Goal: Information Seeking & Learning: Check status

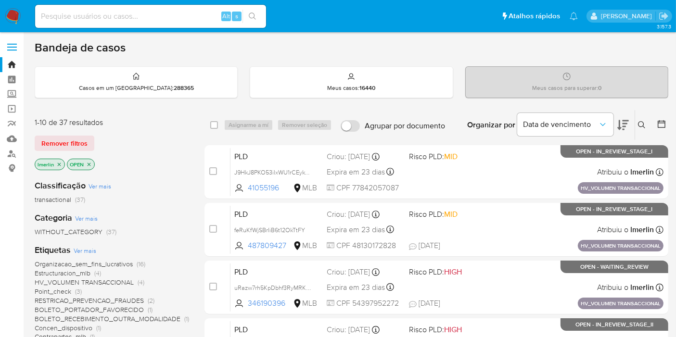
click at [60, 163] on icon "close-filter" at bounding box center [59, 164] width 3 height 3
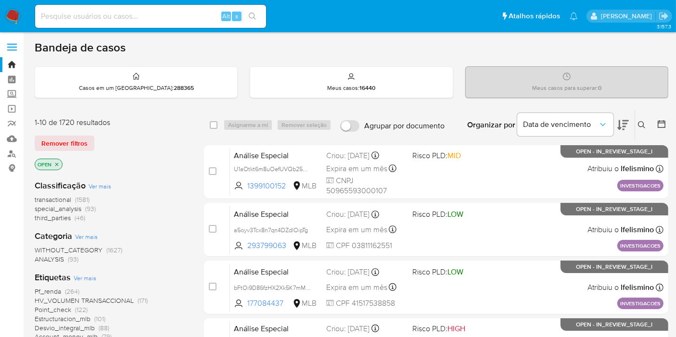
paste input "J9HkJ8PKO53ilxWU1rCEykYZ"
click at [150, 21] on input at bounding box center [150, 16] width 231 height 13
type input "J9HkJ8PKO53ilxWU1rCEykYZ"
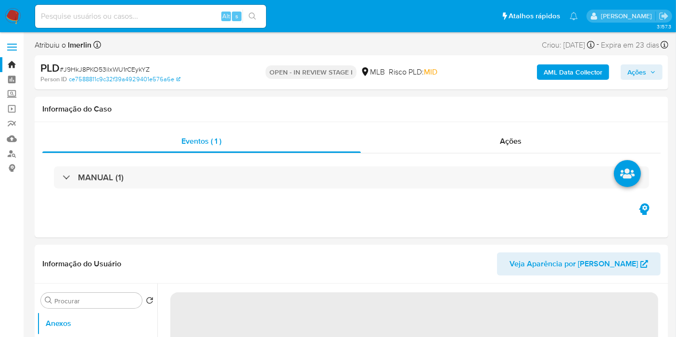
click at [552, 76] on b "AML Data Collector" at bounding box center [573, 71] width 59 height 15
select select "10"
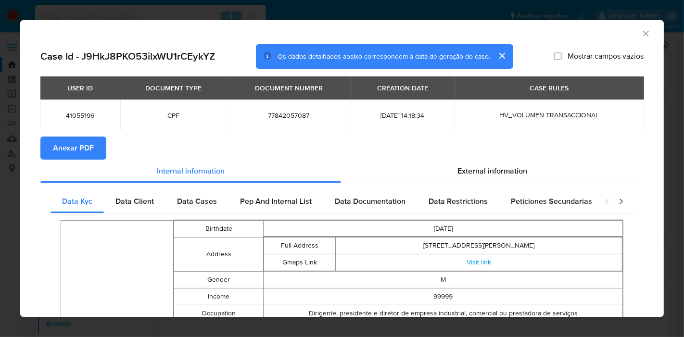
click at [90, 146] on span "Anexar PDF" at bounding box center [73, 148] width 41 height 21
click at [642, 36] on icon "Fechar a janela" at bounding box center [647, 34] width 10 height 10
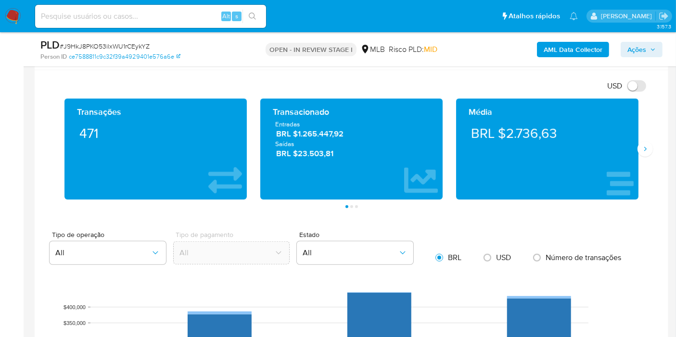
scroll to position [666, 0]
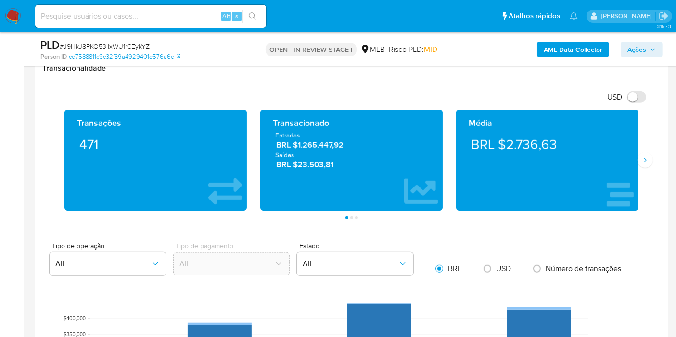
drag, startPoint x: 660, startPoint y: 171, endPoint x: 661, endPoint y: 182, distance: 11.1
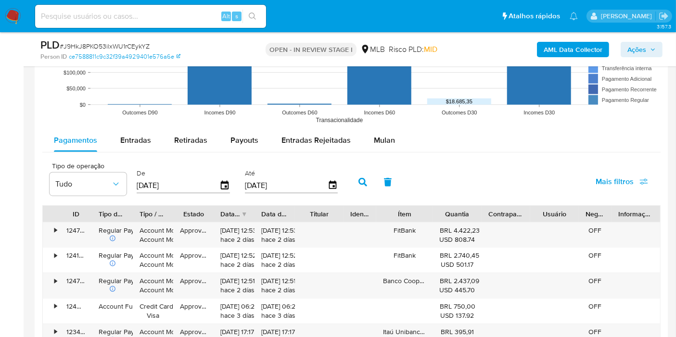
scroll to position [1011, 0]
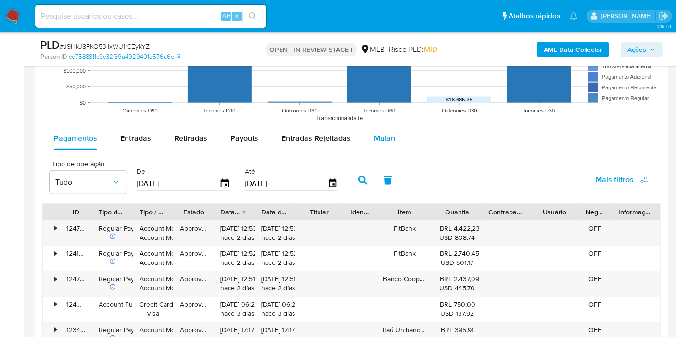
click at [375, 144] on div "Mulan" at bounding box center [384, 138] width 21 height 23
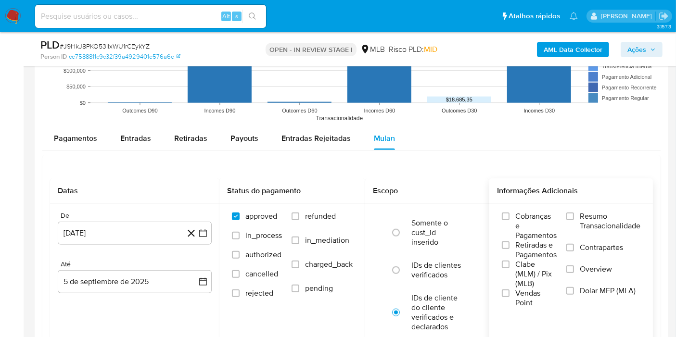
click at [607, 220] on span "Resumo Transacionalidade" at bounding box center [610, 221] width 61 height 19
click at [574, 220] on input "Resumo Transacionalidade" at bounding box center [571, 217] width 8 height 8
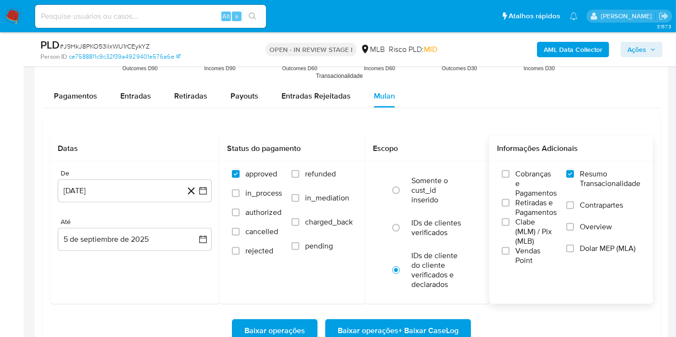
scroll to position [1056, 0]
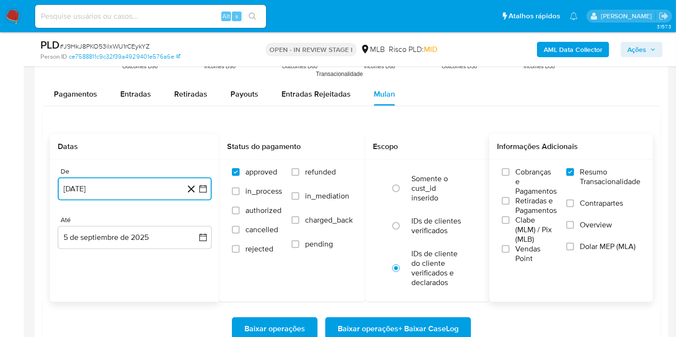
click at [206, 192] on button "[DATE]" at bounding box center [135, 189] width 154 height 23
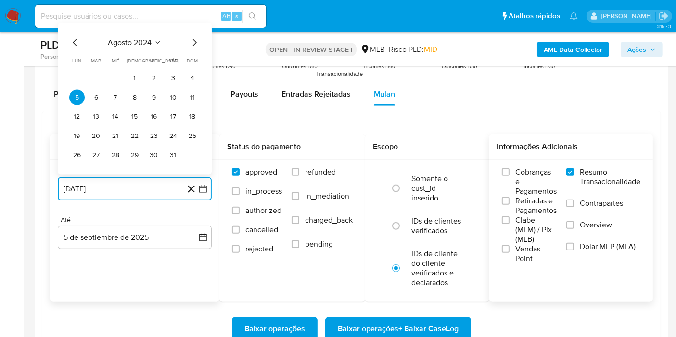
click at [138, 42] on span "agosto 2024" at bounding box center [130, 43] width 44 height 10
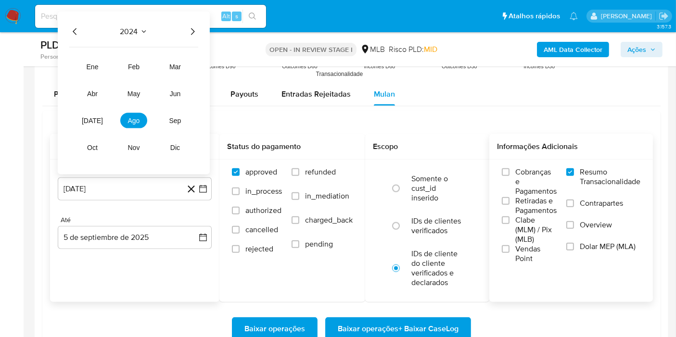
click at [195, 31] on icon "Año siguiente" at bounding box center [193, 32] width 12 height 12
click at [89, 117] on span "[DATE]" at bounding box center [92, 121] width 21 height 8
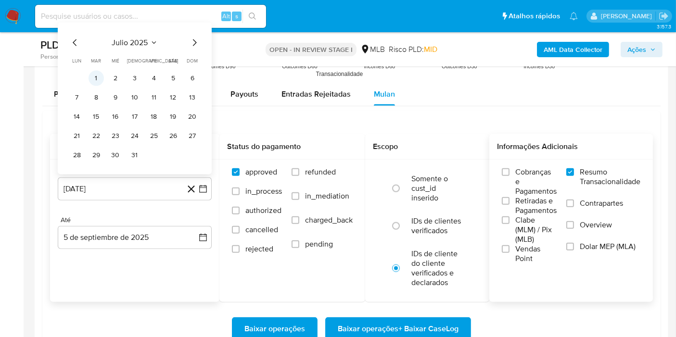
click at [91, 80] on button "1" at bounding box center [96, 78] width 15 height 15
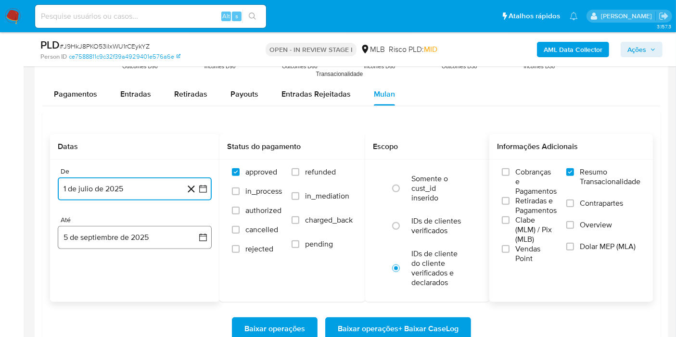
click at [205, 226] on button "5 de septiembre de 2025" at bounding box center [135, 237] width 154 height 23
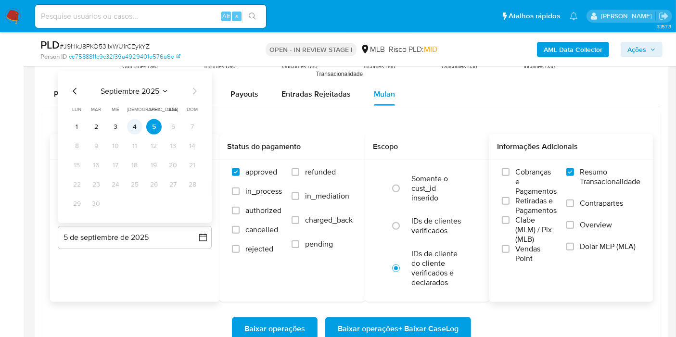
click at [128, 119] on td "4" at bounding box center [134, 126] width 15 height 15
click at [134, 123] on button "4" at bounding box center [134, 126] width 15 height 15
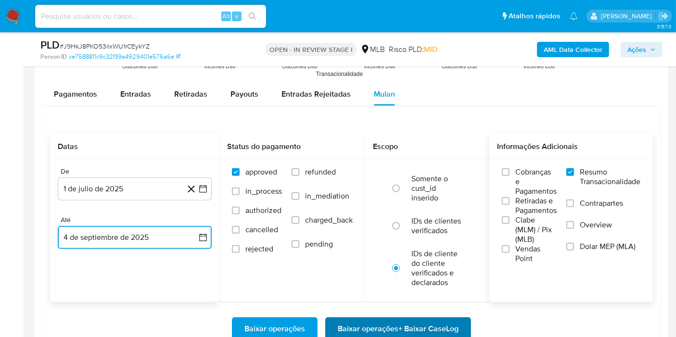
click at [374, 326] on span "Baixar operações + Baixar CaseLog" at bounding box center [398, 329] width 121 height 21
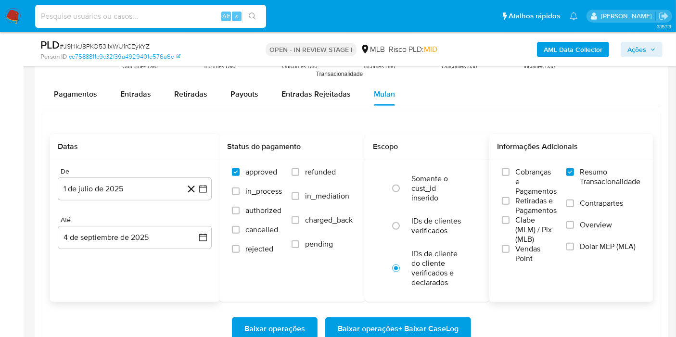
paste input "feRuKfWjSBrIiB6t12OkTtFY"
click at [135, 10] on input at bounding box center [150, 16] width 231 height 13
type input "feRuKfWjSBrIiB6t12OkTtFY"
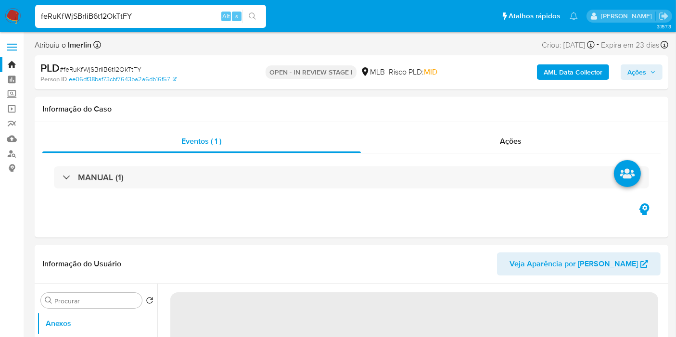
click at [554, 65] on b "AML Data Collector" at bounding box center [573, 71] width 59 height 15
select select "10"
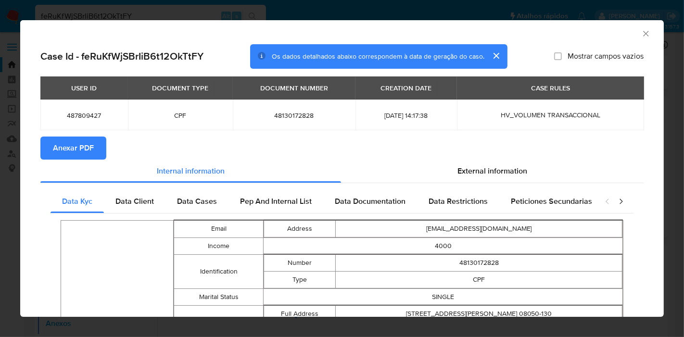
click at [82, 140] on span "Anexar PDF" at bounding box center [73, 148] width 41 height 21
click at [642, 31] on icon "Fechar a janela" at bounding box center [647, 34] width 10 height 10
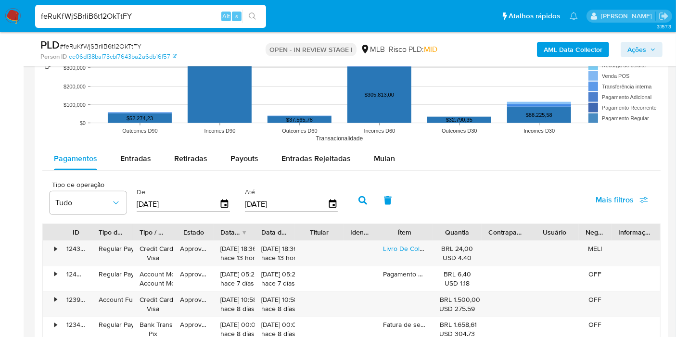
scroll to position [941, 0]
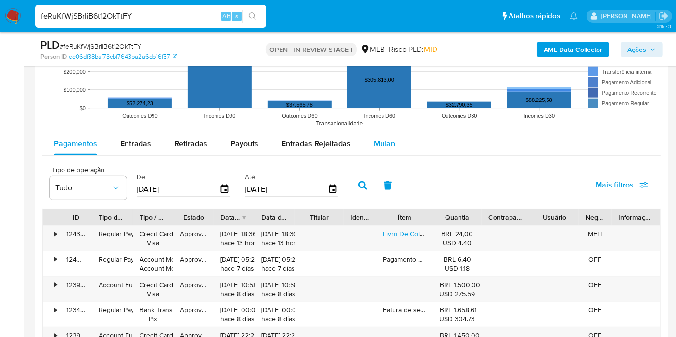
click at [396, 154] on button "Mulan" at bounding box center [384, 143] width 44 height 23
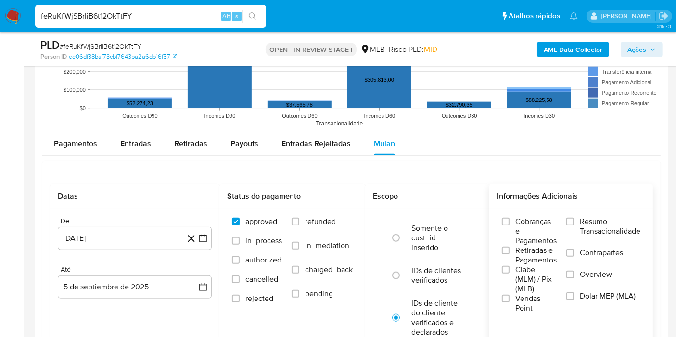
click at [588, 233] on span "Resumo Transacionalidade" at bounding box center [610, 226] width 61 height 19
click at [574, 226] on input "Resumo Transacionalidade" at bounding box center [571, 222] width 8 height 8
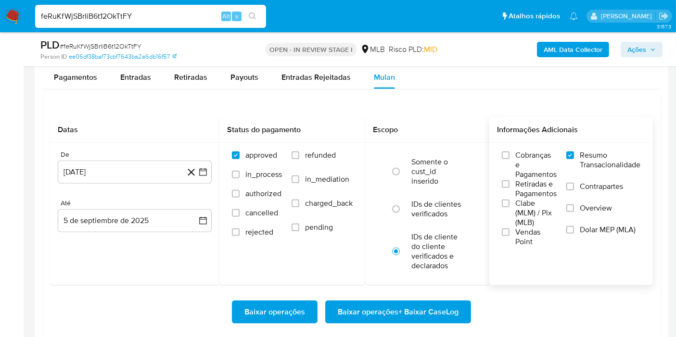
scroll to position [1011, 0]
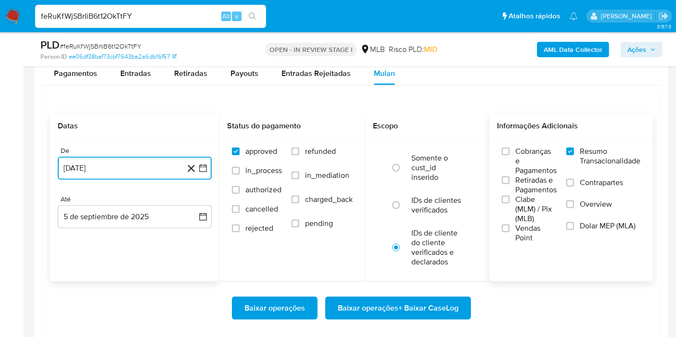
click at [206, 171] on icon "button" at bounding box center [203, 169] width 10 height 10
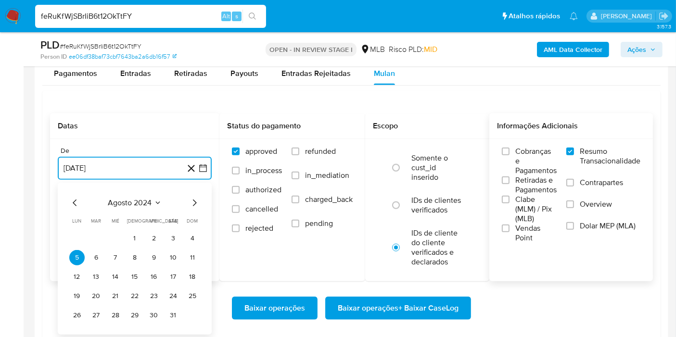
click at [154, 203] on icon "Seleccionar mes y año" at bounding box center [158, 203] width 8 height 8
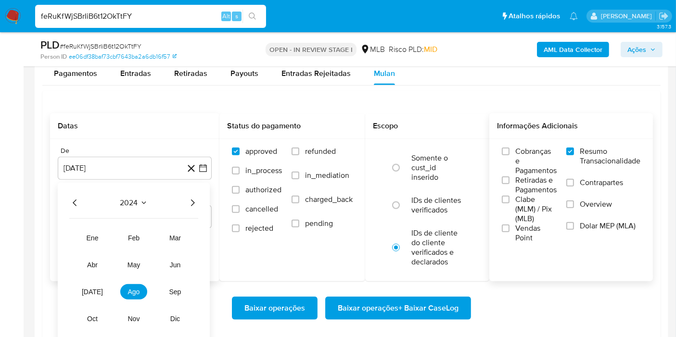
click at [191, 201] on icon "Año siguiente" at bounding box center [193, 203] width 12 height 12
click at [88, 289] on button "[DATE]" at bounding box center [92, 291] width 27 height 15
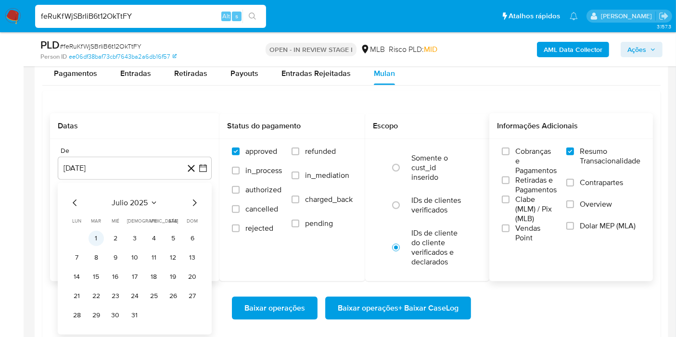
click at [99, 237] on button "1" at bounding box center [96, 238] width 15 height 15
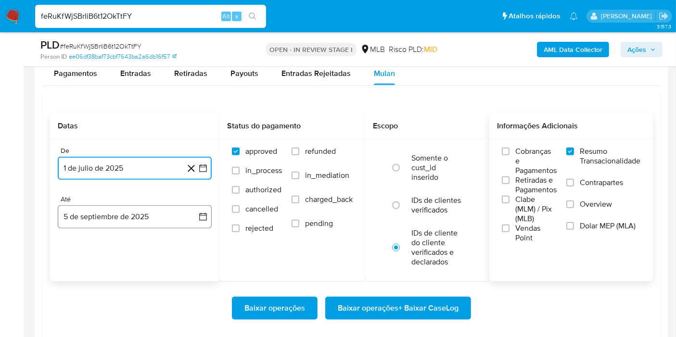
click at [189, 213] on button "5 de septiembre de 2025" at bounding box center [135, 217] width 154 height 23
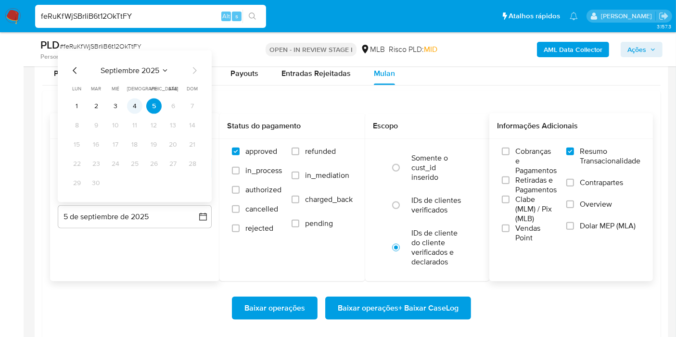
click at [132, 105] on button "4" at bounding box center [134, 106] width 15 height 15
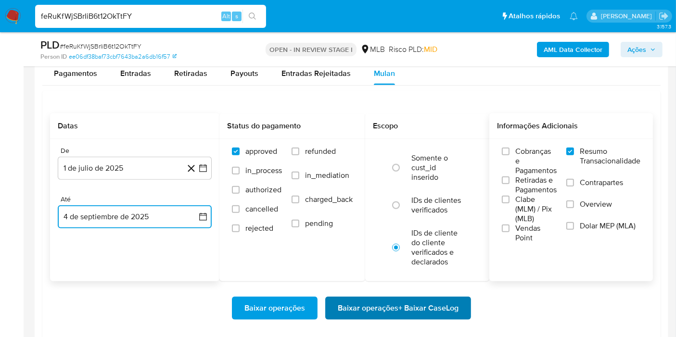
click at [349, 316] on span "Baixar operações + Baixar CaseLog" at bounding box center [398, 308] width 121 height 21
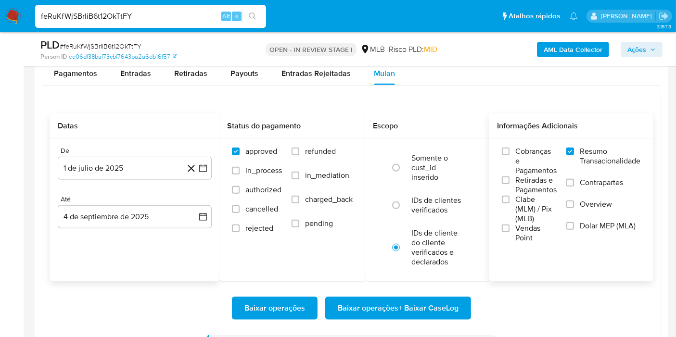
click at [190, 20] on input "feRuKfWjSBrIiB6t12OkTtFY" at bounding box center [150, 16] width 231 height 13
paste input "ms18K1xcstLpL6GD4c99HMZt"
click at [190, 20] on input "feRuKfWjSBrIiB6t12OkTtFY" at bounding box center [150, 16] width 231 height 13
type input "ms18K1xcstLpL6GD4c99HMZt"
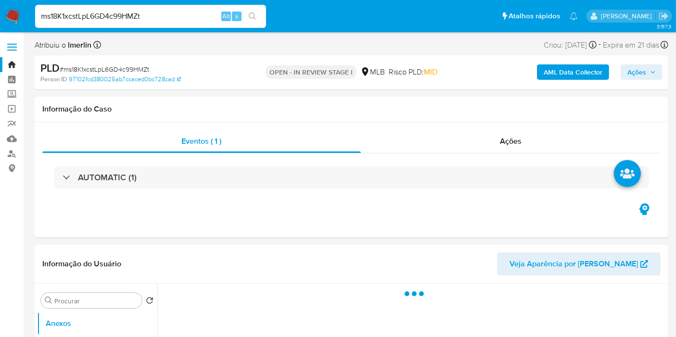
click at [539, 69] on button "AML Data Collector" at bounding box center [573, 71] width 72 height 15
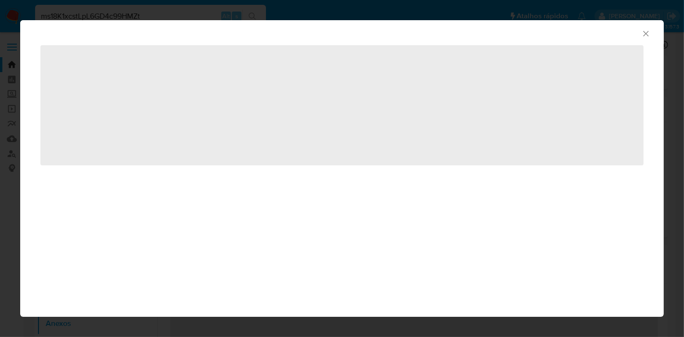
select select "10"
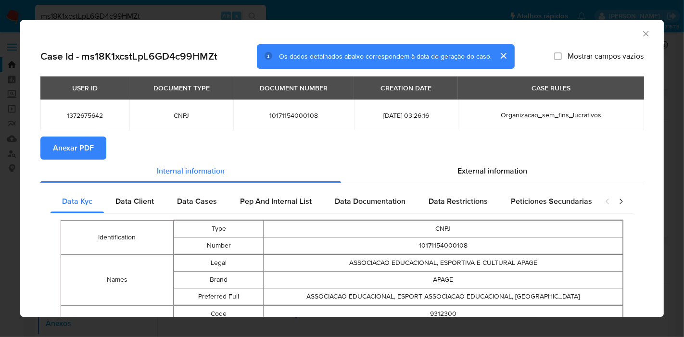
click at [93, 150] on button "Anexar PDF" at bounding box center [73, 148] width 66 height 23
click at [642, 36] on icon "Fechar a janela" at bounding box center [647, 34] width 10 height 10
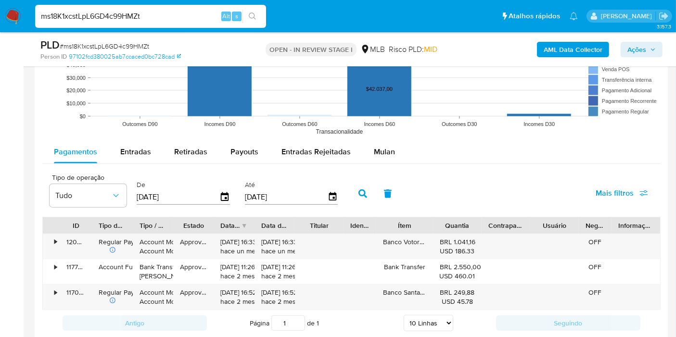
scroll to position [1020, 0]
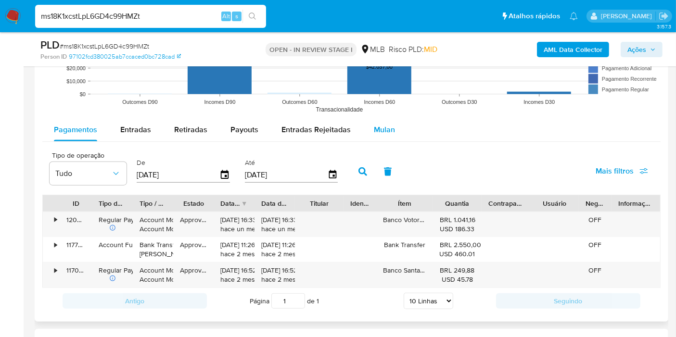
click at [386, 130] on span "Mulan" at bounding box center [384, 129] width 21 height 11
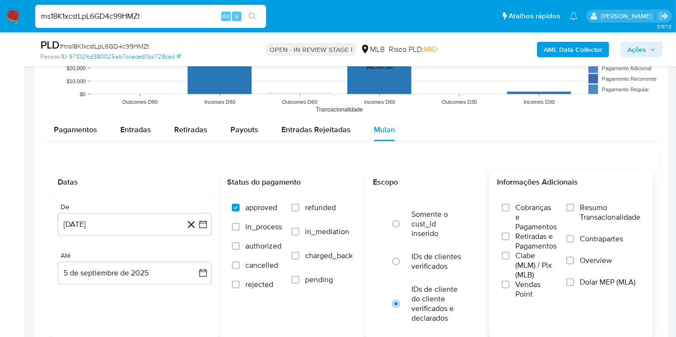
click at [602, 211] on span "Resumo Transacionalidade" at bounding box center [610, 212] width 61 height 19
click at [574, 211] on input "Resumo Transacionalidade" at bounding box center [571, 208] width 8 height 8
click at [203, 220] on icon "button" at bounding box center [203, 225] width 10 height 10
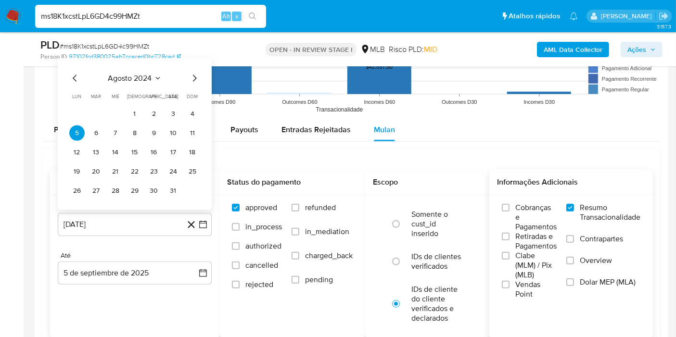
click at [152, 69] on div "[DATE] [DATE] lun lunes mar martes mié miércoles jue jueves vie viernes sáb sáb…" at bounding box center [135, 134] width 154 height 152
click at [153, 74] on button "agosto 2024" at bounding box center [134, 79] width 53 height 10
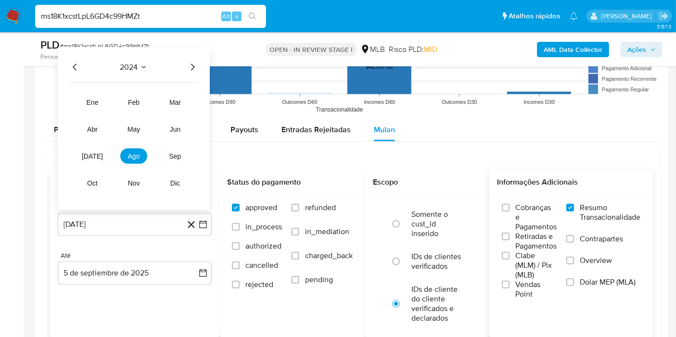
click at [194, 69] on icon "Año siguiente" at bounding box center [193, 68] width 12 height 12
click at [90, 156] on span "[DATE]" at bounding box center [92, 157] width 21 height 8
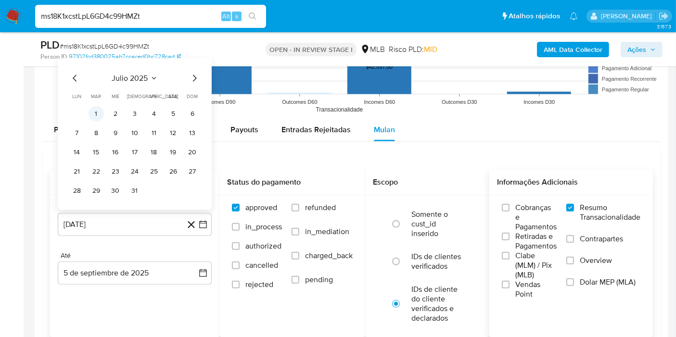
click at [100, 110] on button "1" at bounding box center [96, 113] width 15 height 15
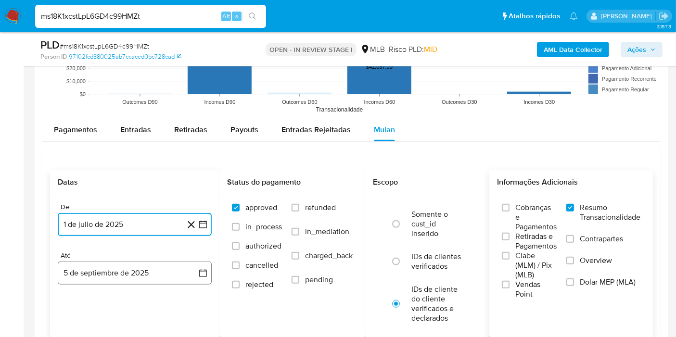
click at [191, 262] on button "5 de septiembre de 2025" at bounding box center [135, 273] width 154 height 23
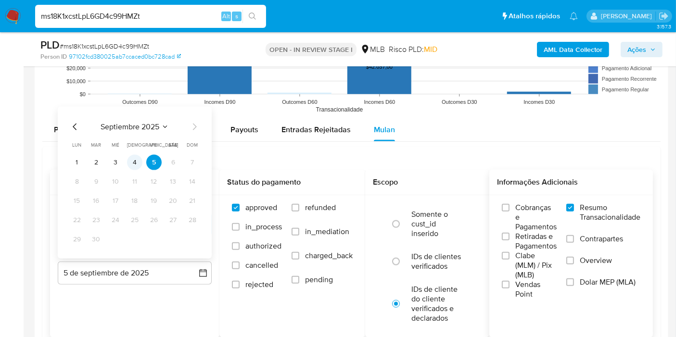
click at [133, 158] on button "4" at bounding box center [134, 162] width 15 height 15
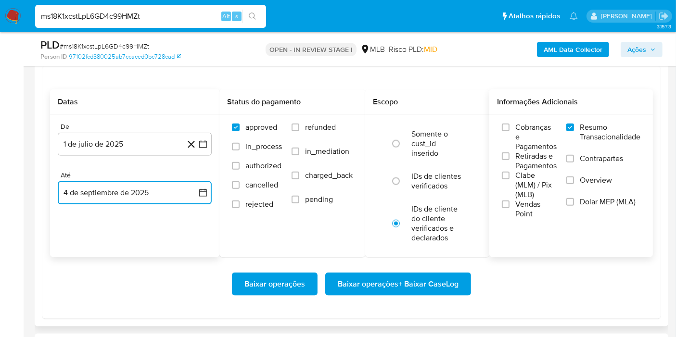
scroll to position [1127, 0]
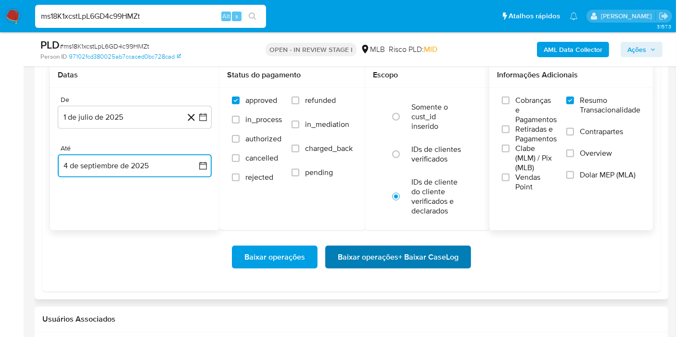
click at [438, 258] on span "Baixar operações + Baixar CaseLog" at bounding box center [398, 257] width 121 height 21
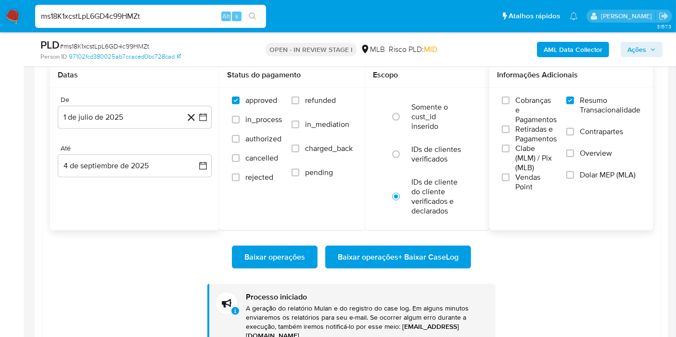
drag, startPoint x: 183, startPoint y: 23, endPoint x: 193, endPoint y: 14, distance: 12.6
click at [193, 14] on div "ms18K1xcstLpL6GD4c99HMZt Alt s" at bounding box center [150, 16] width 231 height 23
click at [193, 14] on input "ms18K1xcstLpL6GD4c99HMZt" at bounding box center [150, 16] width 231 height 13
paste input "JmcudPElyfBu1a02U1UYH5Rw"
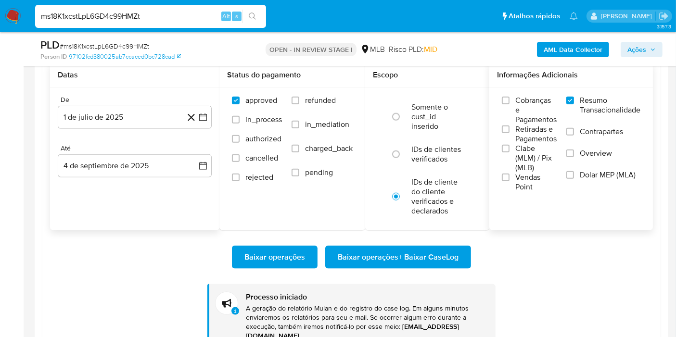
click at [193, 14] on input "ms18K1xcstLpL6GD4c99HMZt" at bounding box center [150, 16] width 231 height 13
type input "JmcudPElyfBu1a02U1UYH5Rw"
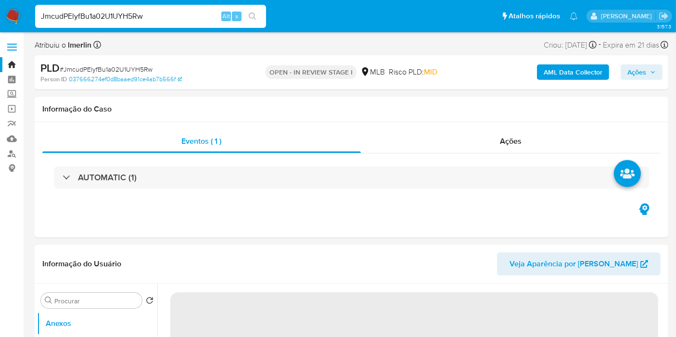
click at [546, 74] on b "AML Data Collector" at bounding box center [573, 71] width 59 height 15
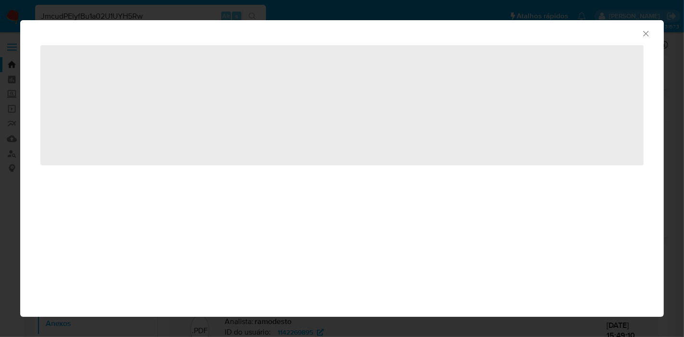
select select "10"
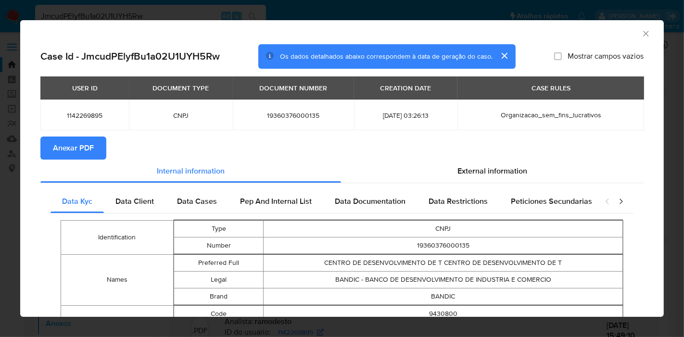
click at [90, 141] on span "Anexar PDF" at bounding box center [73, 148] width 41 height 21
click at [642, 33] on icon "Fechar a janela" at bounding box center [647, 34] width 10 height 10
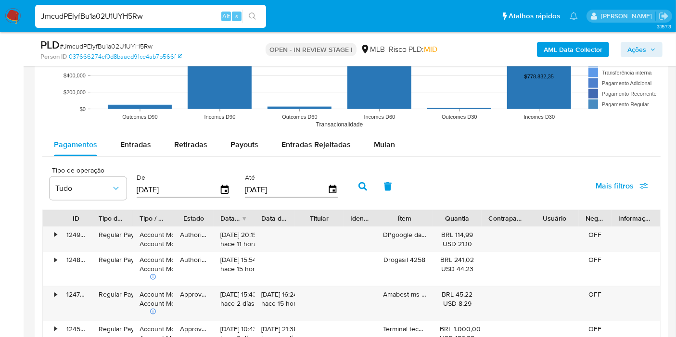
scroll to position [1019, 0]
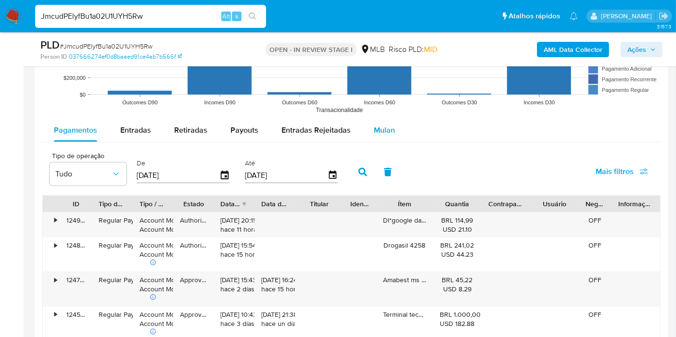
click at [390, 129] on span "Mulan" at bounding box center [384, 130] width 21 height 11
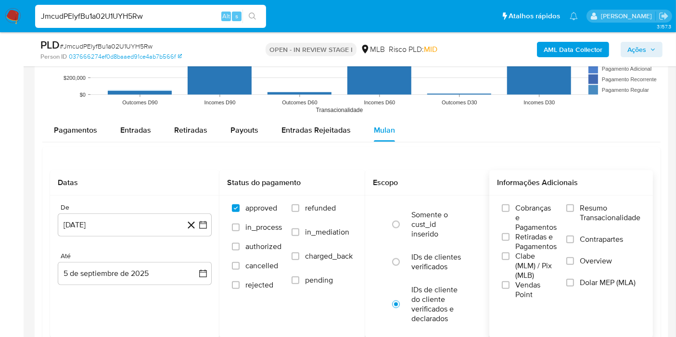
click at [589, 216] on span "Resumo Transacionalidade" at bounding box center [610, 213] width 61 height 19
click at [574, 212] on input "Resumo Transacionalidade" at bounding box center [571, 209] width 8 height 8
click at [206, 220] on icon "button" at bounding box center [203, 225] width 10 height 10
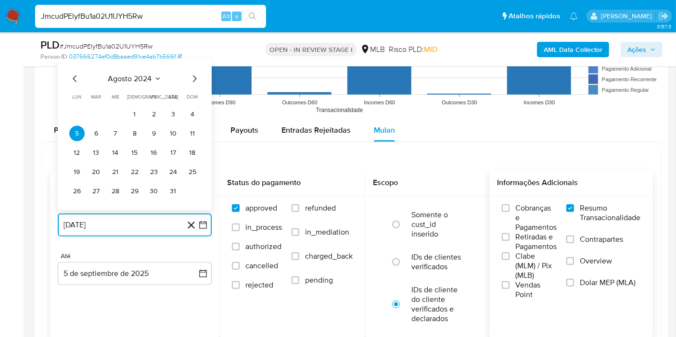
click at [150, 77] on span "agosto 2024" at bounding box center [130, 79] width 44 height 10
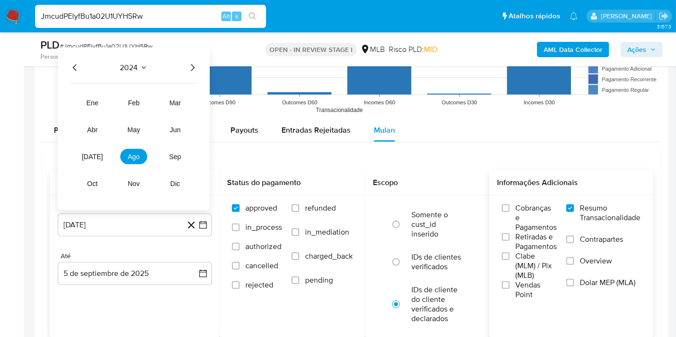
click at [196, 65] on icon "Año siguiente" at bounding box center [193, 68] width 12 height 12
click at [100, 149] on button "[DATE]" at bounding box center [92, 156] width 27 height 15
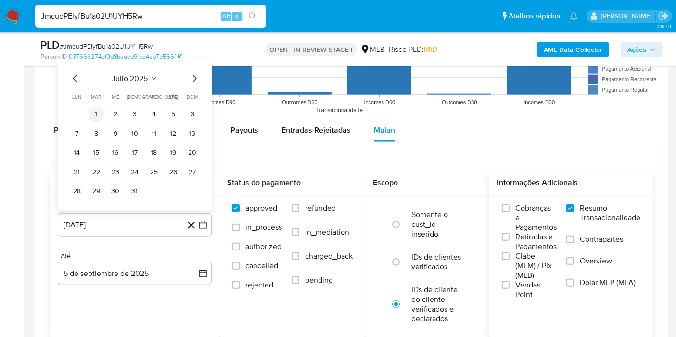
click at [102, 107] on td "1" at bounding box center [96, 114] width 15 height 15
click at [99, 109] on button "1" at bounding box center [96, 114] width 15 height 15
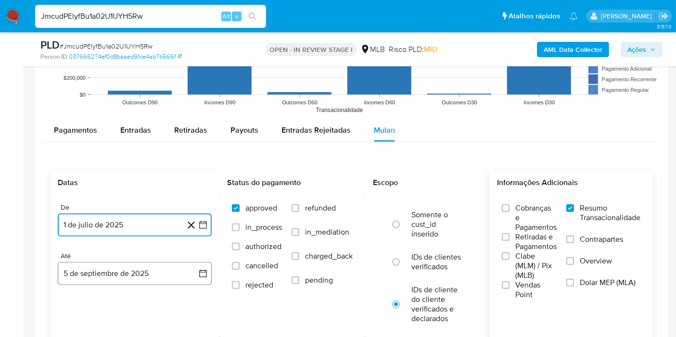
click at [198, 278] on button "5 de septiembre de 2025" at bounding box center [135, 273] width 154 height 23
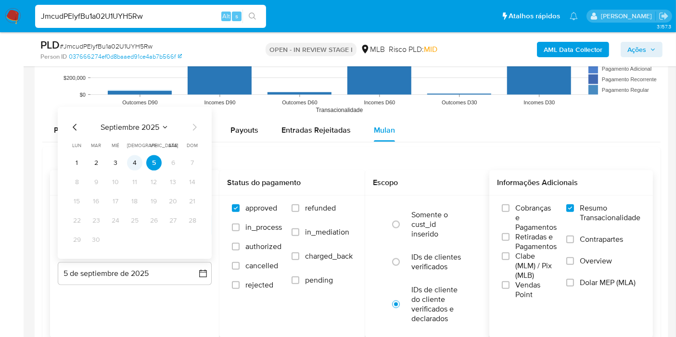
click at [141, 158] on button "4" at bounding box center [134, 162] width 15 height 15
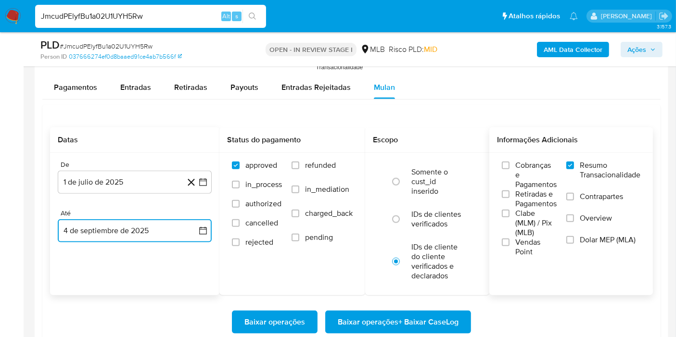
scroll to position [1083, 0]
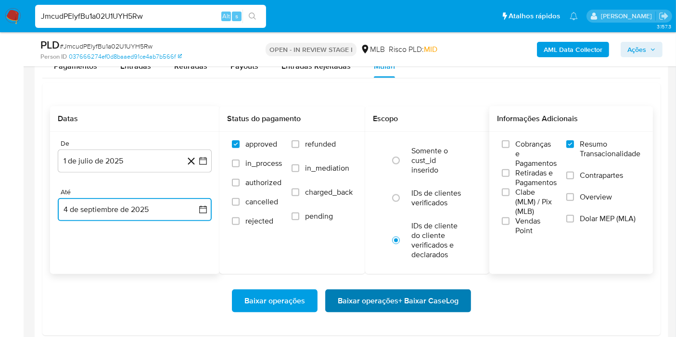
click at [436, 306] on span "Baixar operações + Baixar CaseLog" at bounding box center [398, 301] width 121 height 21
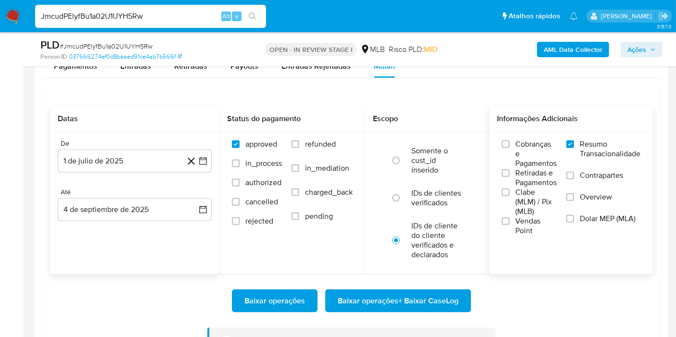
click at [193, 17] on input "JmcudPElyfBu1a02U1UYH5Rw" at bounding box center [150, 16] width 231 height 13
paste input "KFLAjQSB5wnf3nb4VvH7Vr88"
type input "KFLAjQSB5wnf3nb4VvH7Vr88"
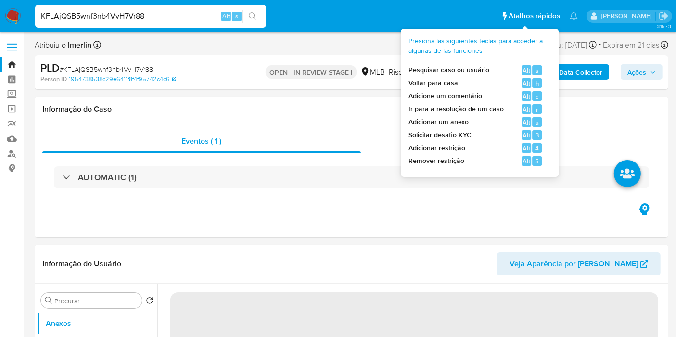
select select "10"
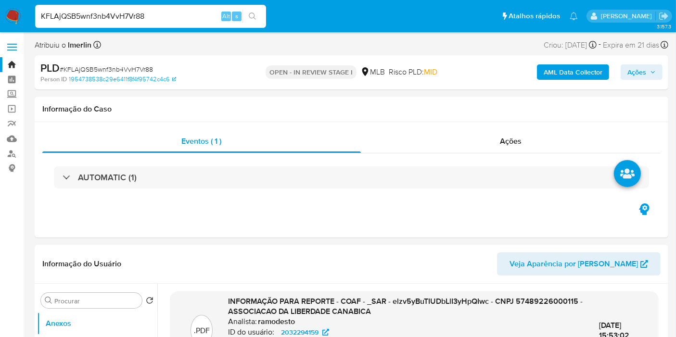
click at [574, 72] on b "AML Data Collector" at bounding box center [573, 71] width 59 height 15
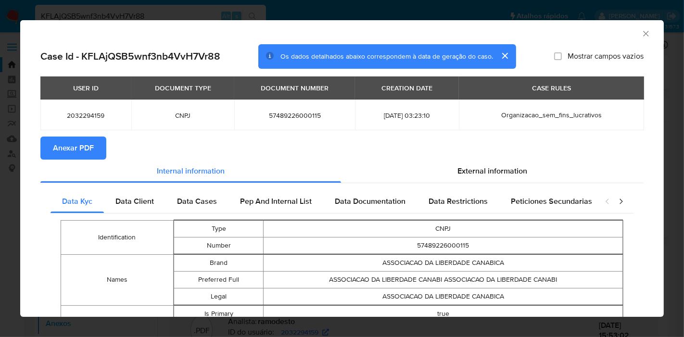
click at [81, 150] on span "Anexar PDF" at bounding box center [73, 148] width 41 height 21
click at [642, 33] on icon "Fechar a janela" at bounding box center [647, 34] width 10 height 10
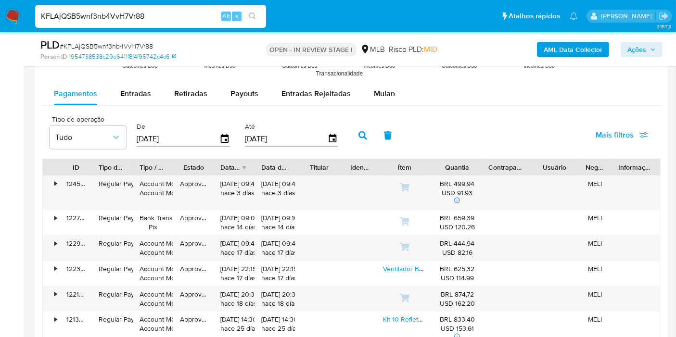
scroll to position [1062, 0]
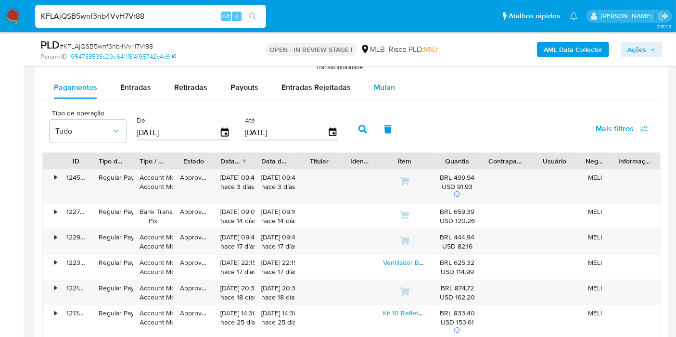
click at [374, 88] on span "Mulan" at bounding box center [384, 87] width 21 height 11
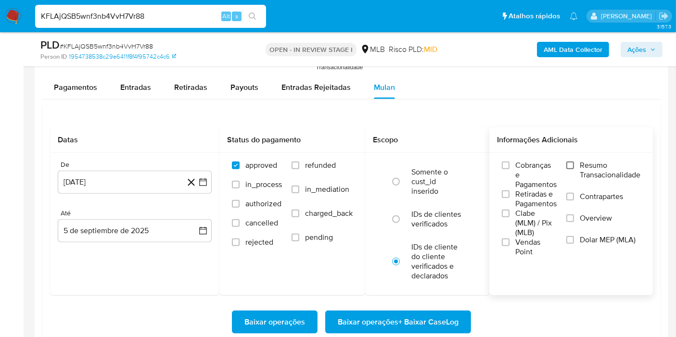
click at [571, 162] on input "Resumo Transacionalidade" at bounding box center [571, 166] width 8 height 8
click at [203, 178] on icon "button" at bounding box center [203, 183] width 10 height 10
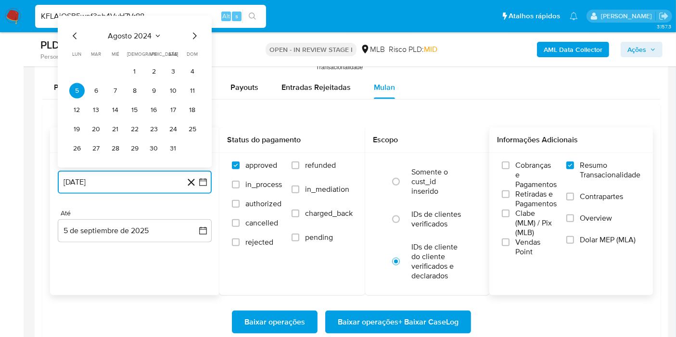
click at [143, 31] on span "agosto 2024" at bounding box center [130, 36] width 44 height 10
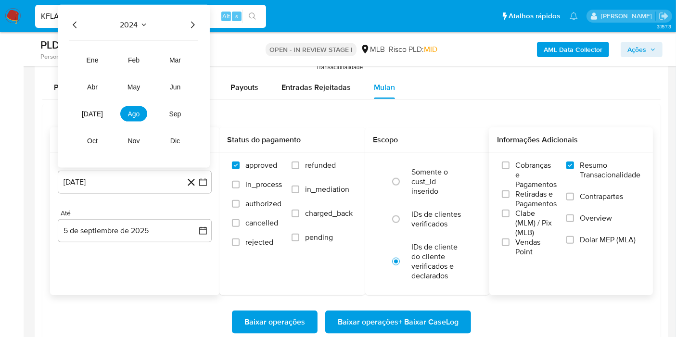
click at [191, 21] on icon "Año siguiente" at bounding box center [193, 25] width 12 height 12
click at [98, 103] on tr "ene feb mar abr may jun [DATE] ago sep oct nov dic" at bounding box center [134, 100] width 110 height 96
click at [95, 106] on button "[DATE]" at bounding box center [92, 113] width 27 height 15
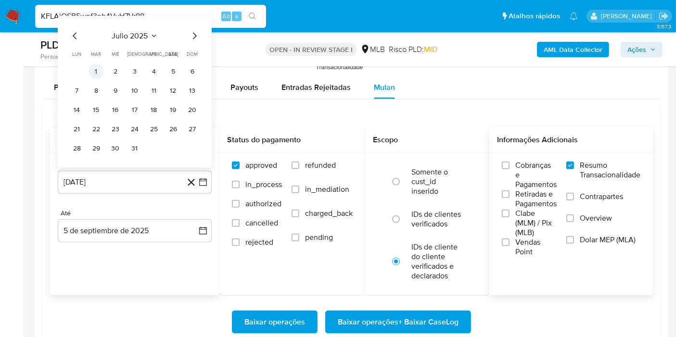
click at [103, 72] on button "1" at bounding box center [96, 71] width 15 height 15
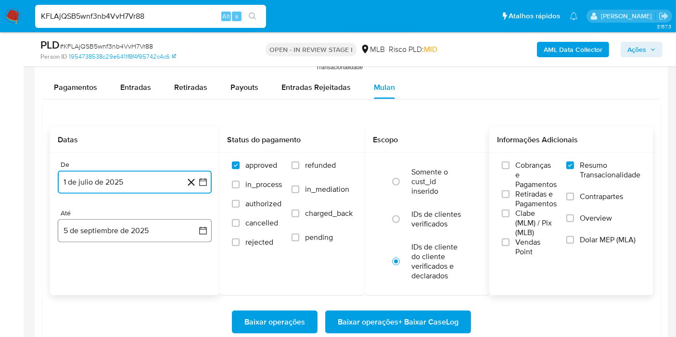
click at [201, 232] on icon "button" at bounding box center [203, 231] width 10 height 10
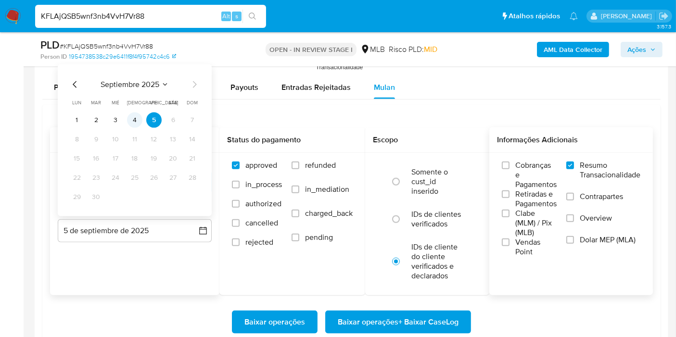
click at [137, 116] on button "4" at bounding box center [134, 120] width 15 height 15
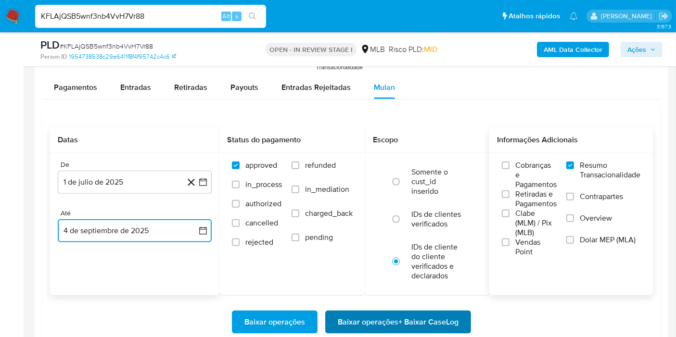
click at [372, 324] on span "Baixar operações + Baixar CaseLog" at bounding box center [398, 322] width 121 height 21
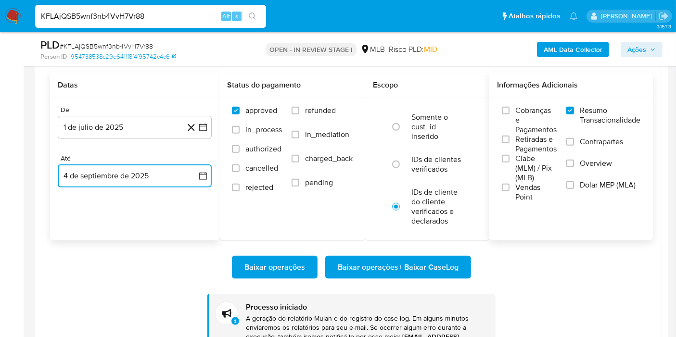
scroll to position [1126, 0]
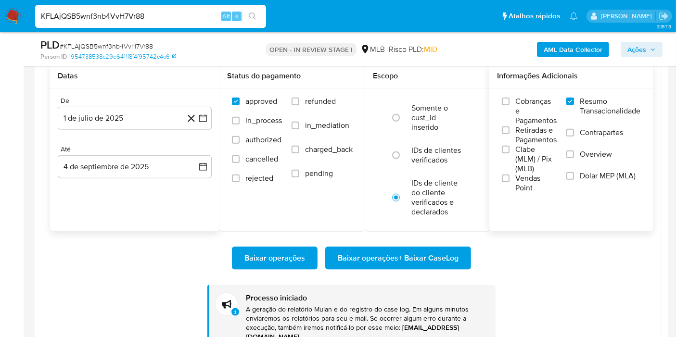
click at [148, 15] on input "KFLAjQSB5wnf3nb4VvH7Vr88" at bounding box center [150, 16] width 231 height 13
paste input "5g2Rf8UX2UbZp9h6vYfFgVxl"
click at [148, 15] on input "KFLAjQSB5wnf3nb4VvH7Vr88" at bounding box center [150, 16] width 231 height 13
type input "5g2Rf8UX2UbZp9h6vYfFgVxl"
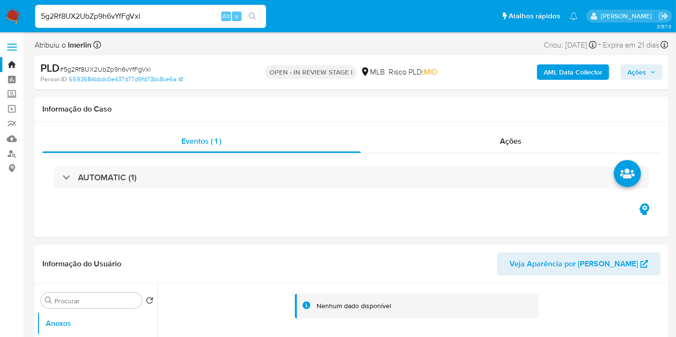
select select "10"
click at [566, 79] on b "AML Data Collector" at bounding box center [573, 71] width 59 height 15
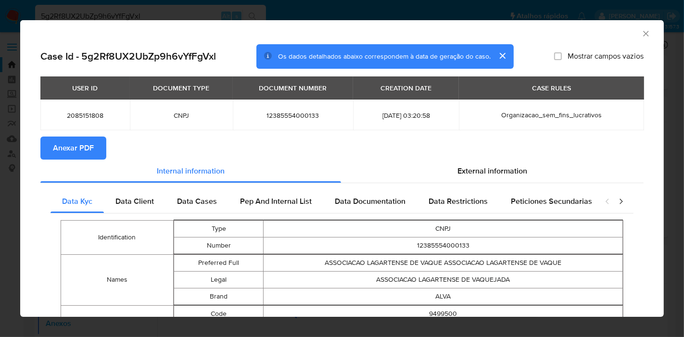
click at [89, 146] on span "Anexar PDF" at bounding box center [73, 148] width 41 height 21
click at [642, 32] on icon "Fechar a janela" at bounding box center [647, 34] width 10 height 10
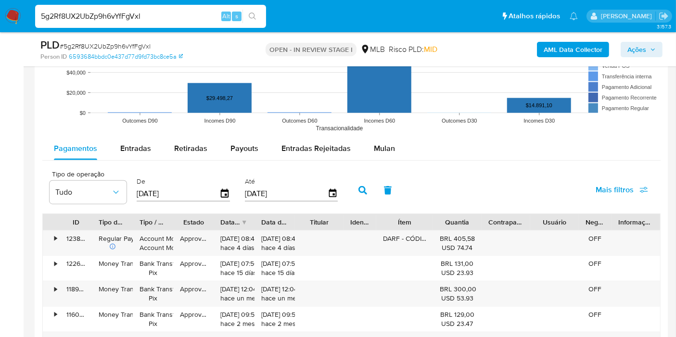
scroll to position [1005, 0]
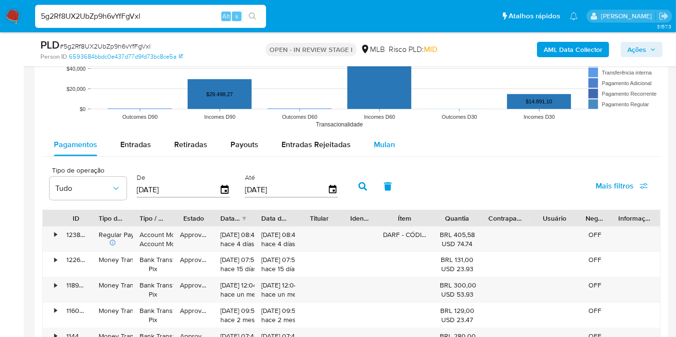
click at [386, 148] on span "Mulan" at bounding box center [384, 144] width 21 height 11
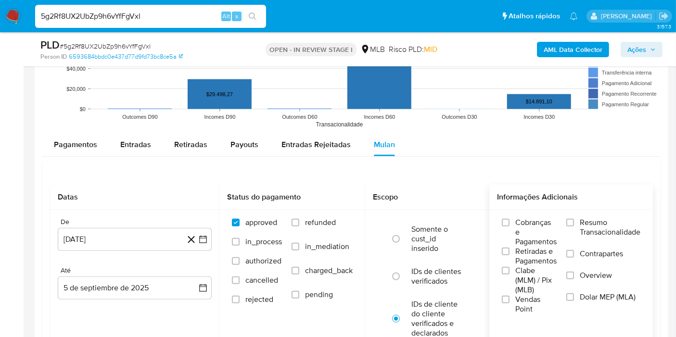
click at [592, 218] on span "Resumo Transacionalidade" at bounding box center [610, 227] width 61 height 19
click at [574, 219] on input "Resumo Transacionalidade" at bounding box center [571, 223] width 8 height 8
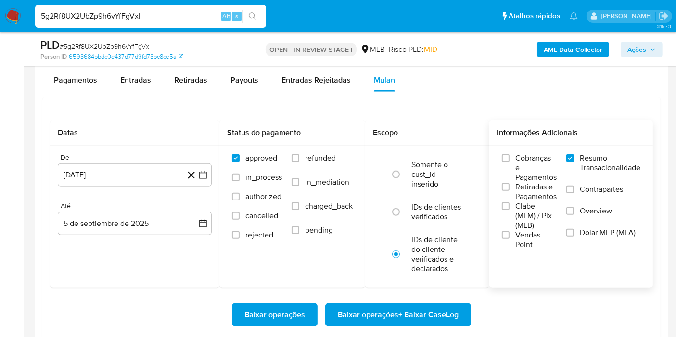
scroll to position [1091, 0]
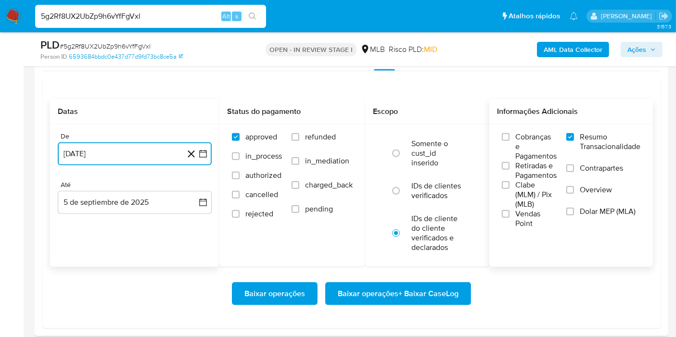
click at [206, 152] on icon "button" at bounding box center [203, 154] width 8 height 8
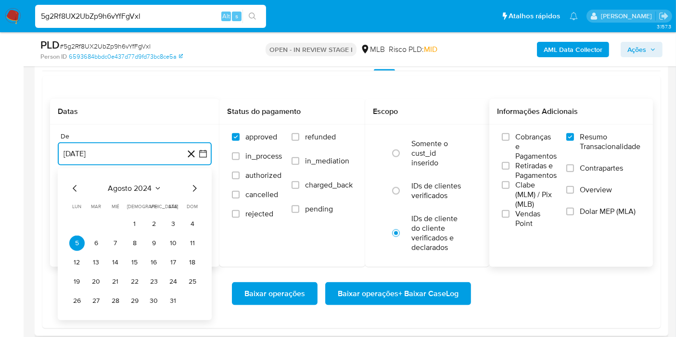
click at [141, 184] on span "agosto 2024" at bounding box center [130, 189] width 44 height 10
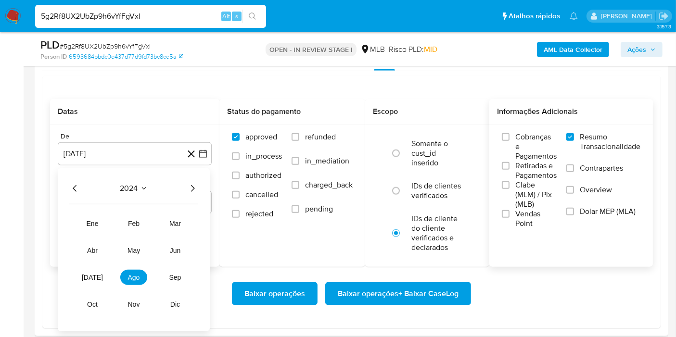
click at [194, 188] on icon "Año siguiente" at bounding box center [193, 189] width 12 height 12
click at [96, 275] on span "[DATE]" at bounding box center [92, 278] width 21 height 8
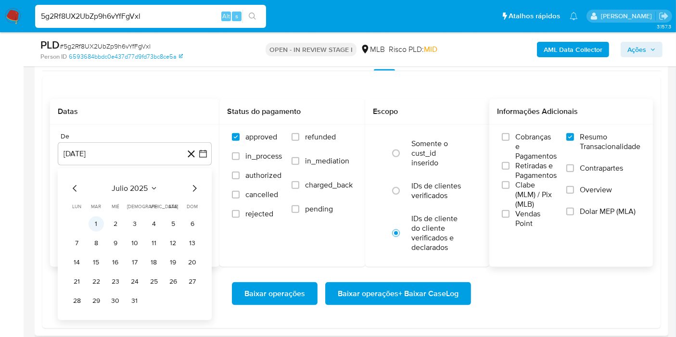
click at [95, 225] on button "1" at bounding box center [96, 224] width 15 height 15
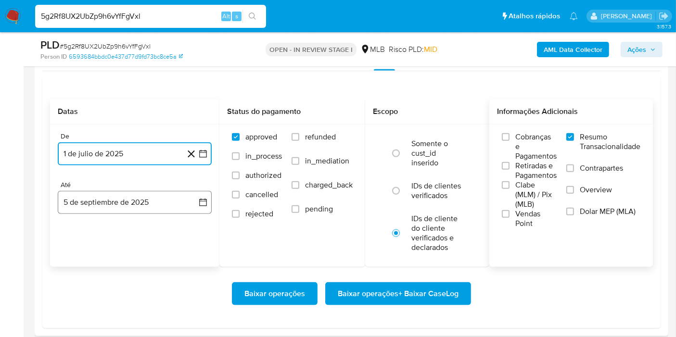
click at [200, 209] on button "5 de septiembre de 2025" at bounding box center [135, 202] width 154 height 23
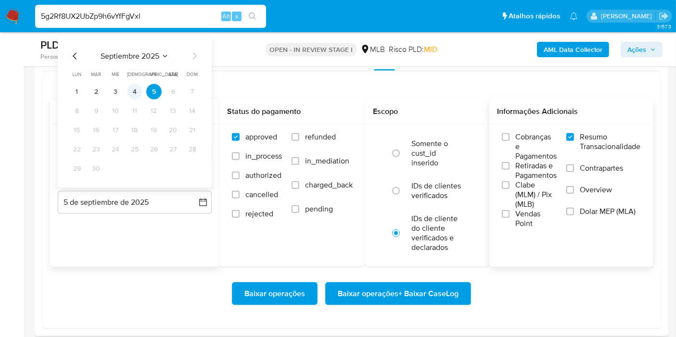
click at [132, 87] on button "4" at bounding box center [134, 91] width 15 height 15
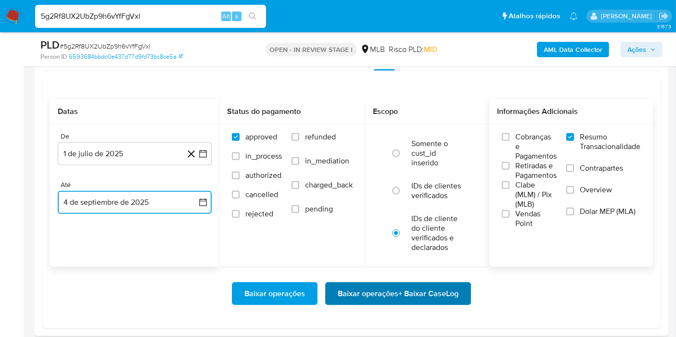
click at [360, 285] on span "Baixar operações + Baixar CaseLog" at bounding box center [398, 294] width 121 height 21
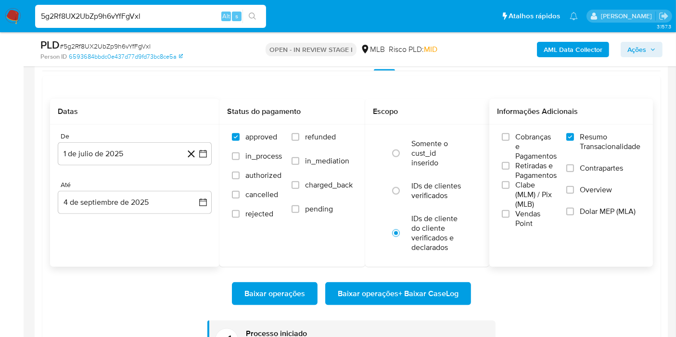
click at [202, 10] on input "5g2Rf8UX2UbZp9h6vYfFgVxl" at bounding box center [150, 16] width 231 height 13
paste input "zx1AxePpuw67OWnmYNIFoicz"
type input "zx1AxePpuw67OWnmYNIFoicz"
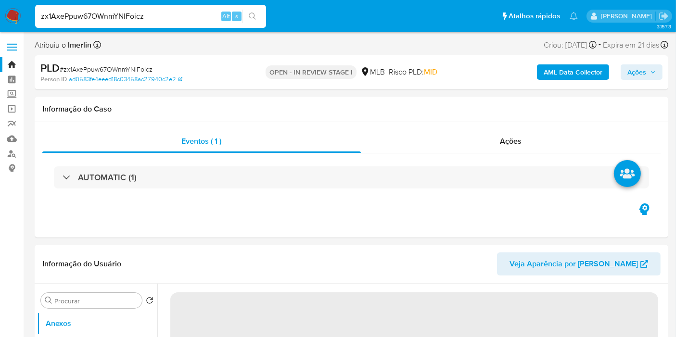
click at [560, 71] on b "AML Data Collector" at bounding box center [573, 71] width 59 height 15
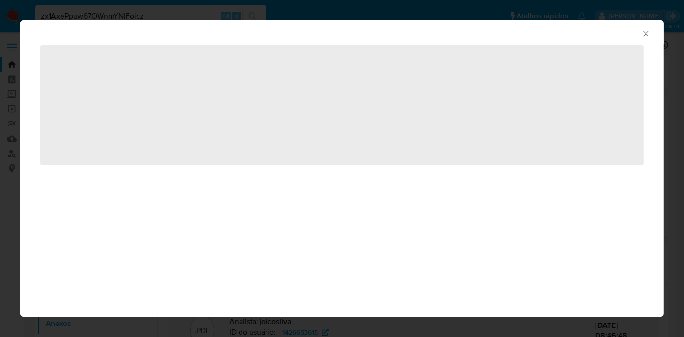
select select "10"
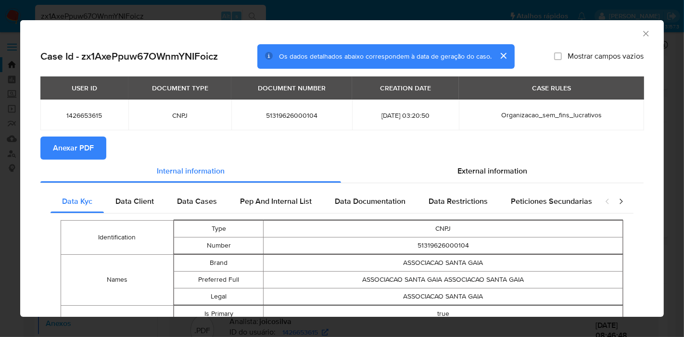
click at [89, 145] on span "Anexar PDF" at bounding box center [73, 148] width 41 height 21
click at [644, 34] on icon "Fechar a janela" at bounding box center [646, 33] width 5 height 5
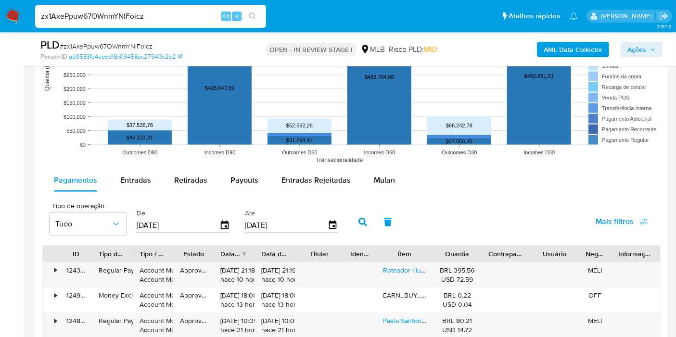
scroll to position [1041, 0]
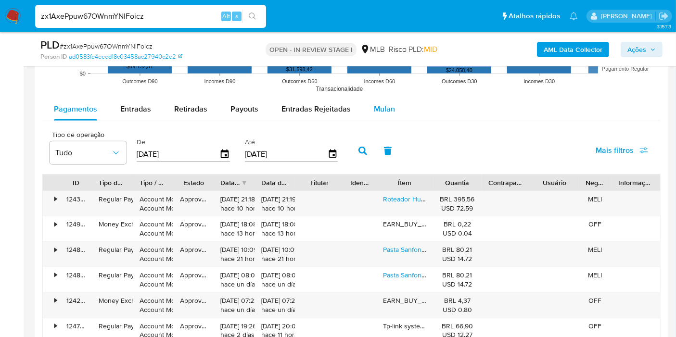
click at [384, 114] on div "Mulan" at bounding box center [384, 109] width 21 height 23
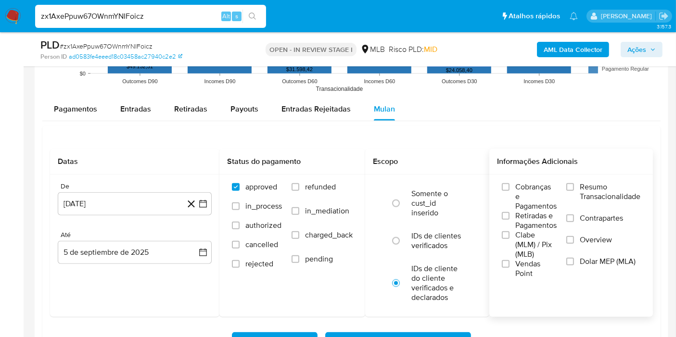
click at [576, 198] on label "Resumo Transacionalidade" at bounding box center [604, 197] width 74 height 31
click at [574, 191] on input "Resumo Transacionalidade" at bounding box center [571, 187] width 8 height 8
click at [208, 203] on button "[DATE]" at bounding box center [135, 204] width 154 height 23
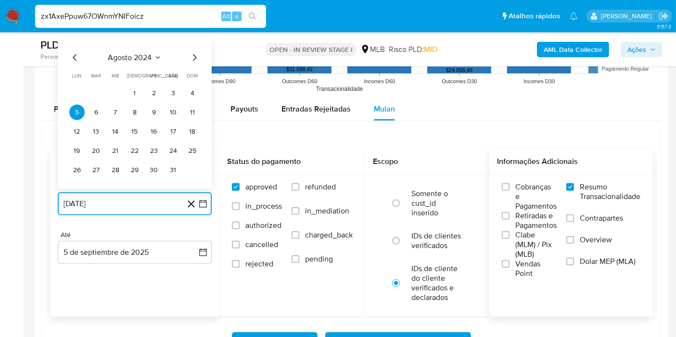
click at [142, 55] on span "agosto 2024" at bounding box center [130, 58] width 44 height 10
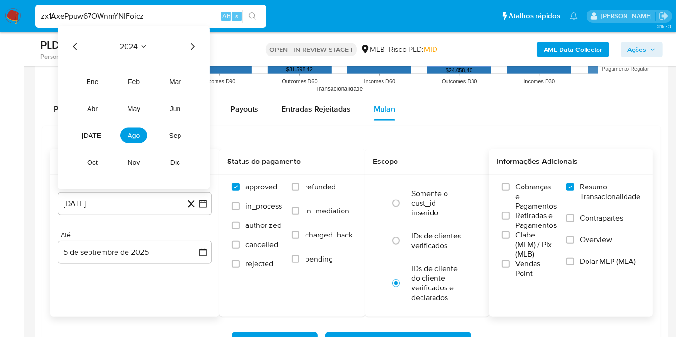
click at [196, 41] on icon "Año siguiente" at bounding box center [193, 47] width 12 height 12
click at [92, 135] on span "[DATE]" at bounding box center [92, 136] width 21 height 8
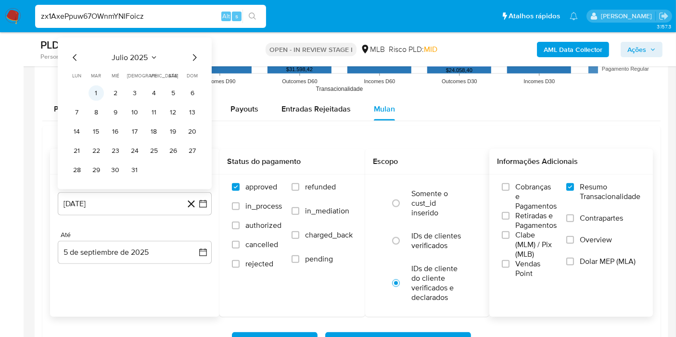
click at [97, 90] on button "1" at bounding box center [96, 93] width 15 height 15
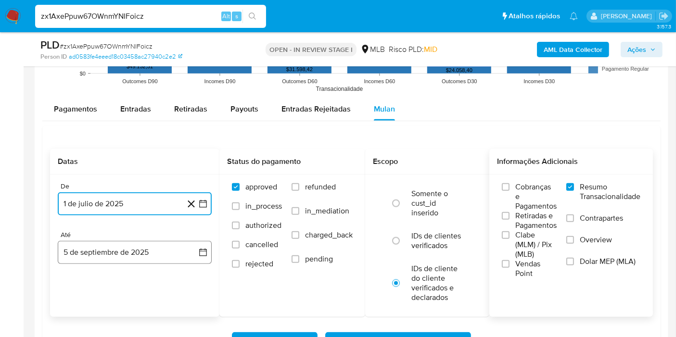
click at [197, 254] on button "5 de septiembre de 2025" at bounding box center [135, 252] width 154 height 23
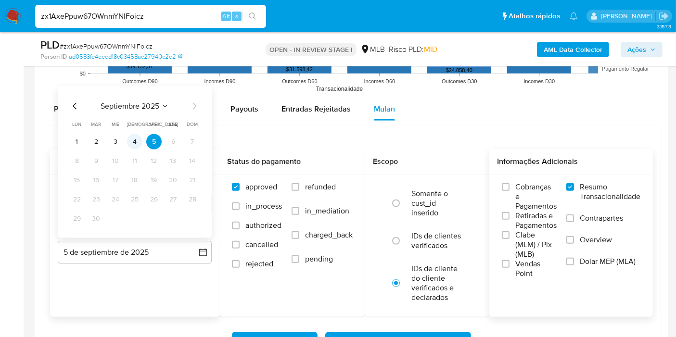
click at [133, 139] on button "4" at bounding box center [134, 141] width 15 height 15
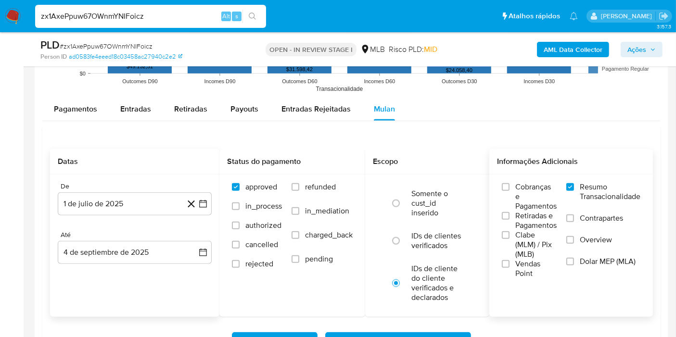
click at [171, 17] on input "zx1AxePpuw67OWnmYNIFoicz" at bounding box center [150, 16] width 231 height 13
paste input "6601142"
click at [171, 17] on input "6601142" at bounding box center [150, 16] width 231 height 13
type input "6601142"
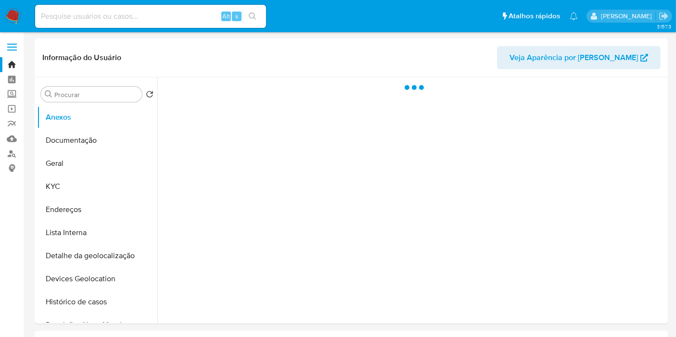
select select "10"
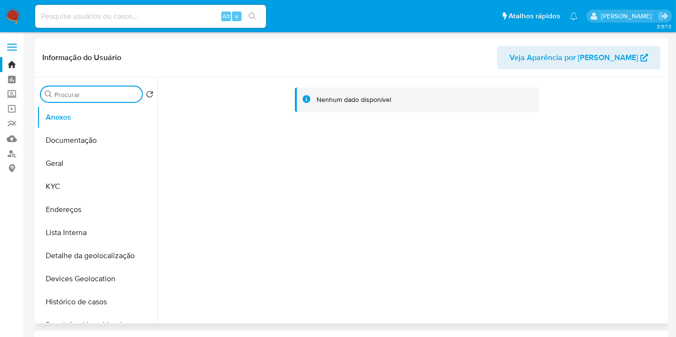
click at [94, 90] on input "Procurar" at bounding box center [96, 94] width 84 height 9
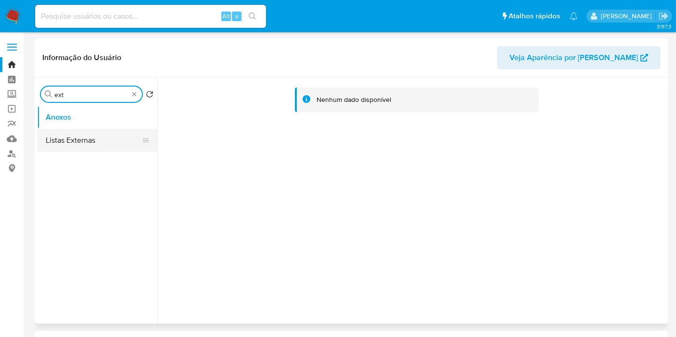
type input "ext"
click at [94, 140] on button "Listas Externas" at bounding box center [93, 140] width 113 height 23
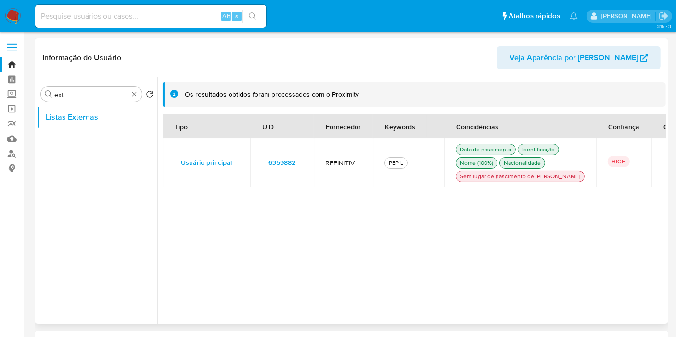
click at [310, 166] on td "6359882" at bounding box center [282, 163] width 64 height 49
click at [203, 17] on input at bounding box center [150, 16] width 231 height 13
paste input "1659202629"
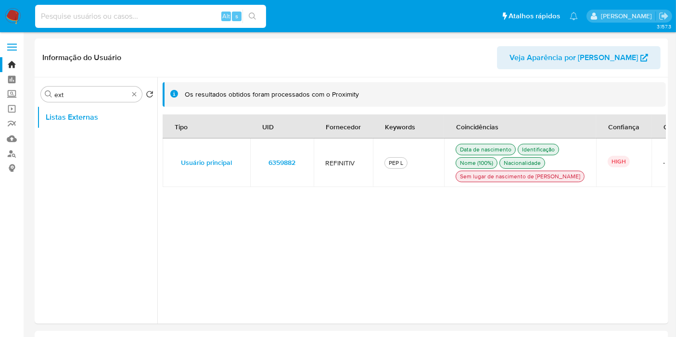
click at [203, 17] on input at bounding box center [150, 16] width 231 height 13
type input "1659202629"
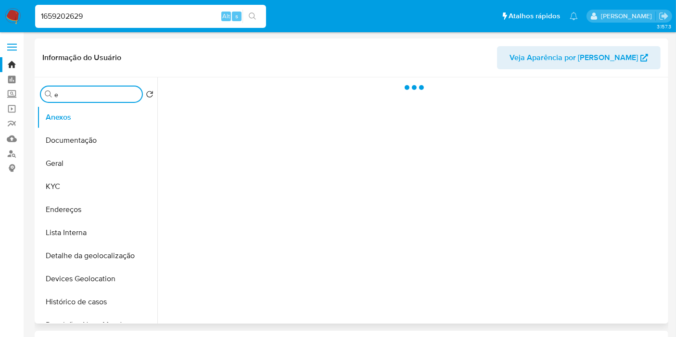
click at [71, 94] on input "e" at bounding box center [96, 94] width 84 height 9
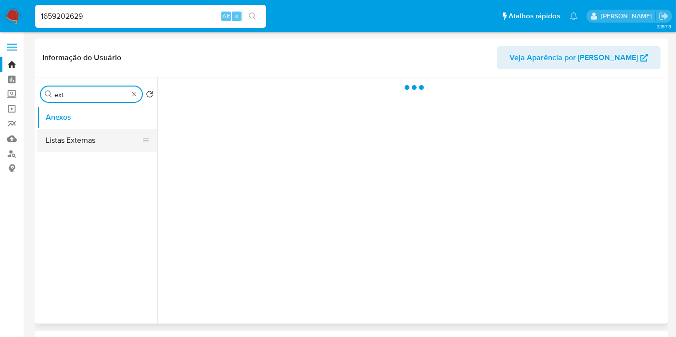
type input "ext"
click at [80, 130] on button "Listas Externas" at bounding box center [93, 140] width 113 height 23
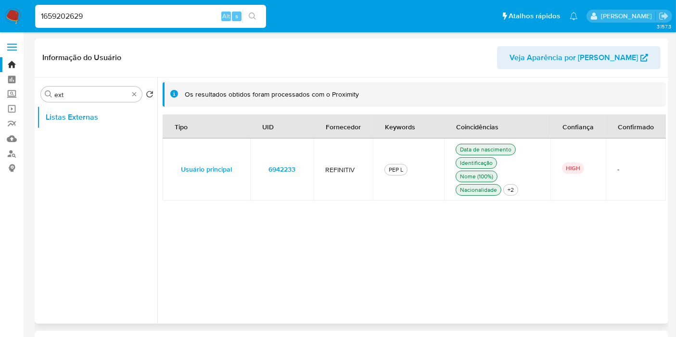
select select "10"
click at [305, 164] on td "6942233" at bounding box center [282, 170] width 64 height 62
click at [181, 17] on input "1659202629" at bounding box center [150, 16] width 231 height 13
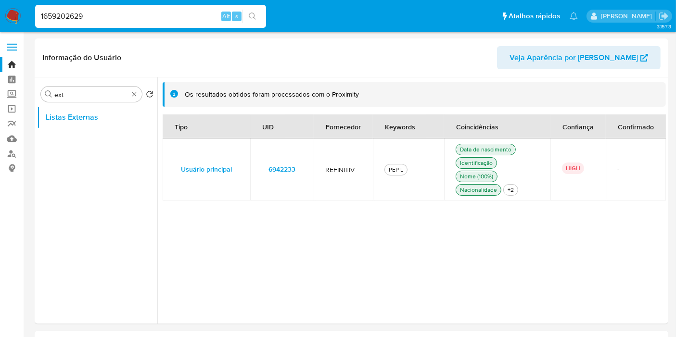
paste input "2621855544"
click at [181, 17] on input "1659202629" at bounding box center [150, 16] width 231 height 13
type input "2621855544"
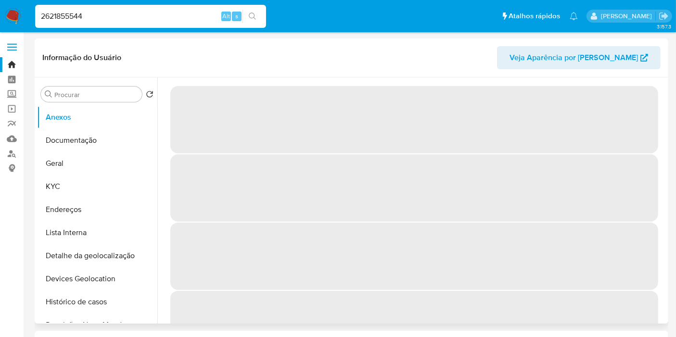
select select "10"
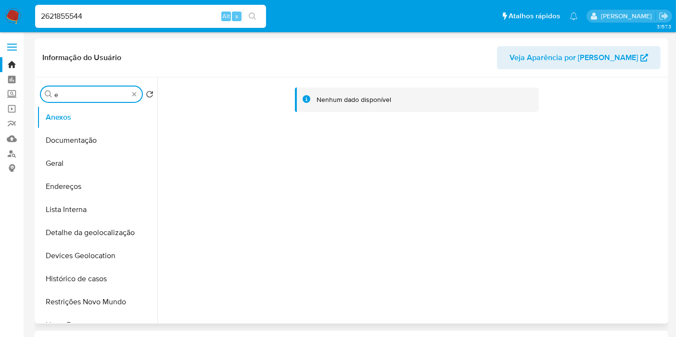
click at [109, 94] on input "e" at bounding box center [91, 94] width 74 height 9
type input "ex"
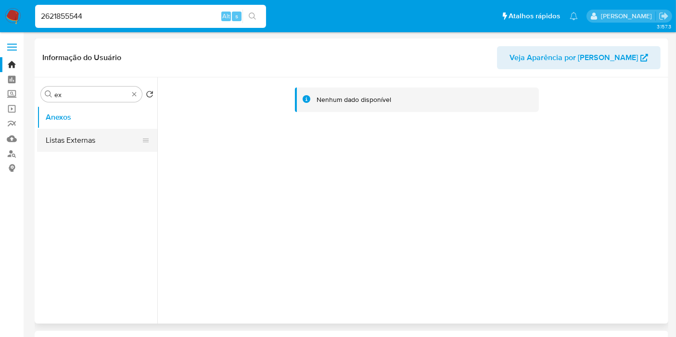
click at [99, 138] on button "Listas Externas" at bounding box center [93, 140] width 113 height 23
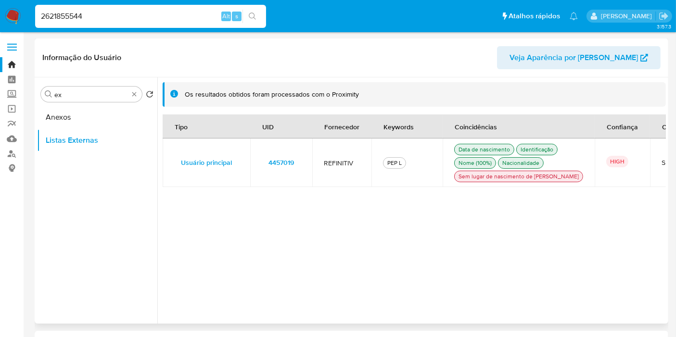
click at [305, 167] on td "4457019" at bounding box center [281, 163] width 62 height 49
